Goal: Task Accomplishment & Management: Use online tool/utility

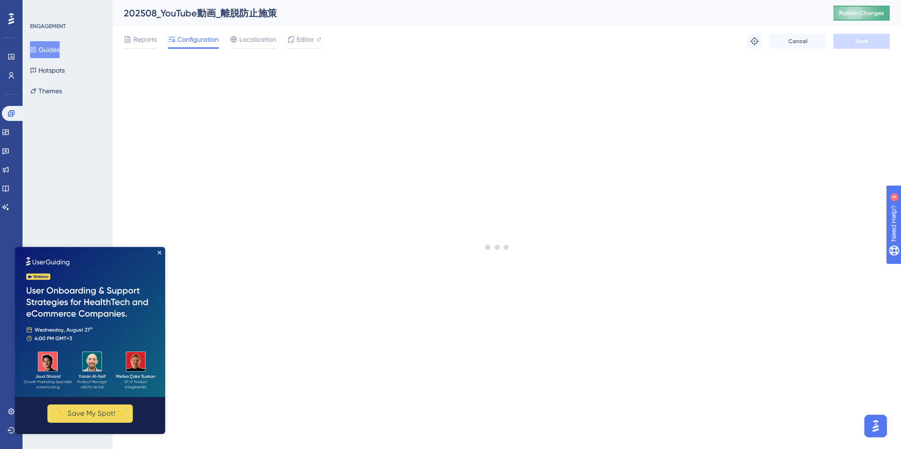
click at [850, 15] on span "Publish Changes" at bounding box center [861, 13] width 45 height 8
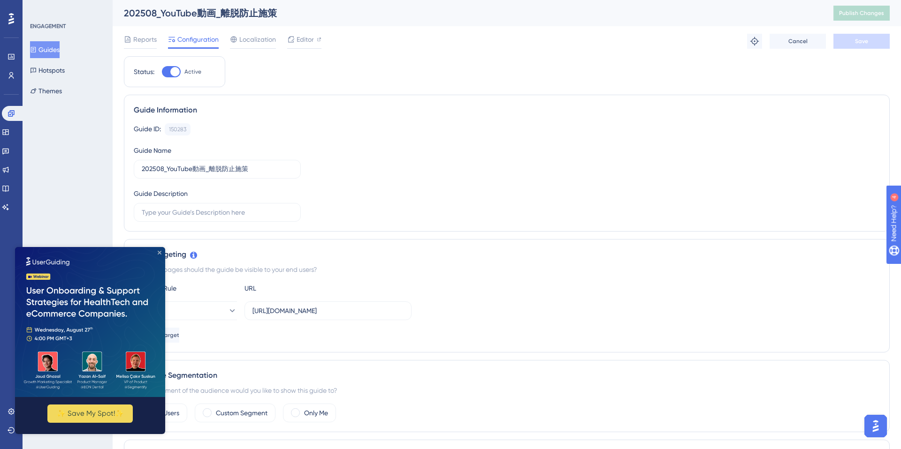
click at [160, 252] on icon "Close Preview" at bounding box center [160, 253] width 4 height 4
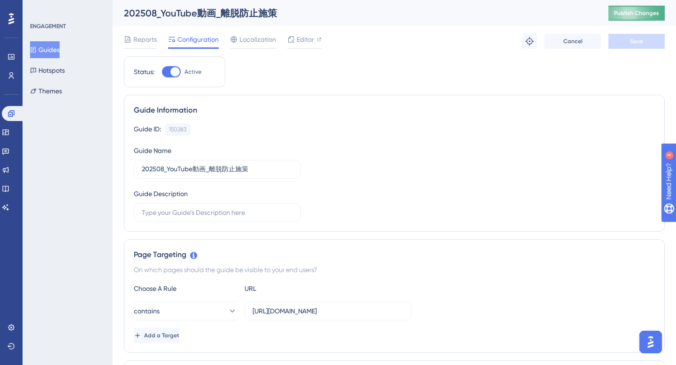
click at [641, 10] on span "Publish Changes" at bounding box center [636, 13] width 45 height 8
click at [311, 307] on input "[URL][DOMAIN_NAME]" at bounding box center [327, 311] width 151 height 10
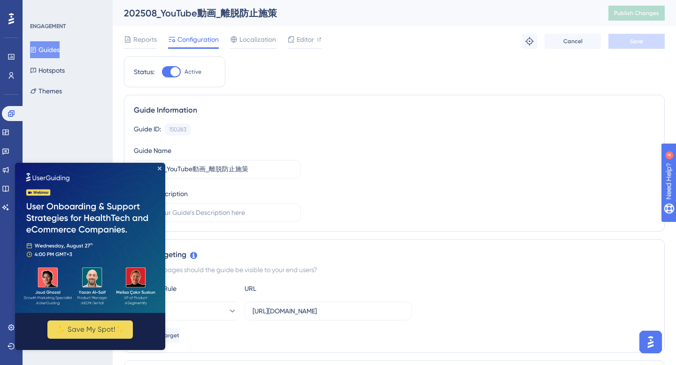
click at [160, 170] on img at bounding box center [90, 238] width 150 height 150
click at [313, 42] on span "Editor" at bounding box center [305, 39] width 17 height 11
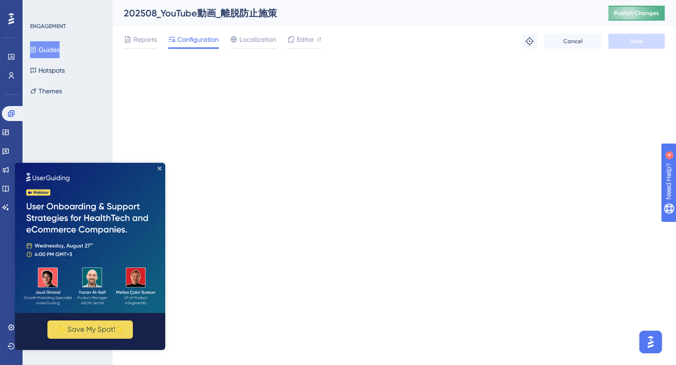
click at [632, 15] on span "Publish Changes" at bounding box center [636, 13] width 45 height 8
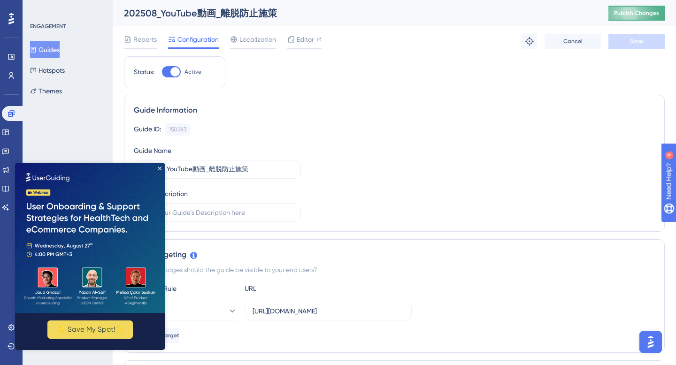
click at [633, 13] on span "Publish Changes" at bounding box center [636, 13] width 45 height 8
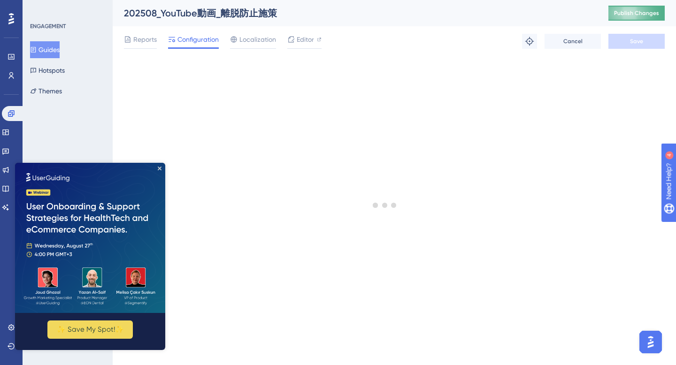
click at [615, 8] on button "Publish Changes" at bounding box center [636, 13] width 56 height 15
